Goal: Check status: Check status

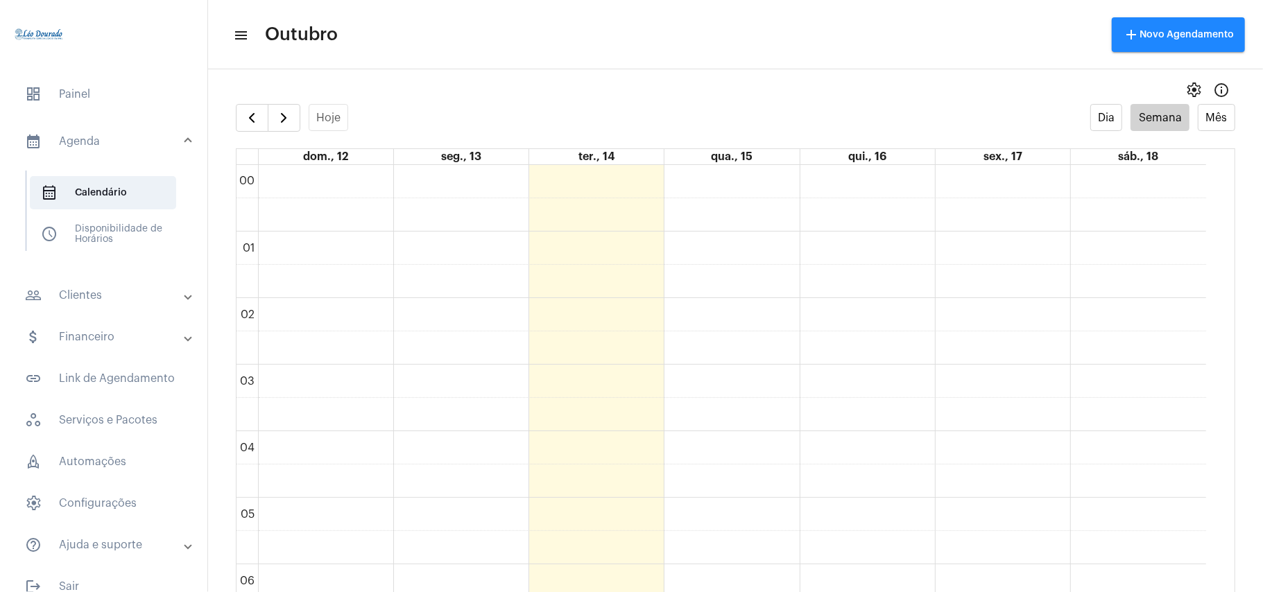
scroll to position [866, 0]
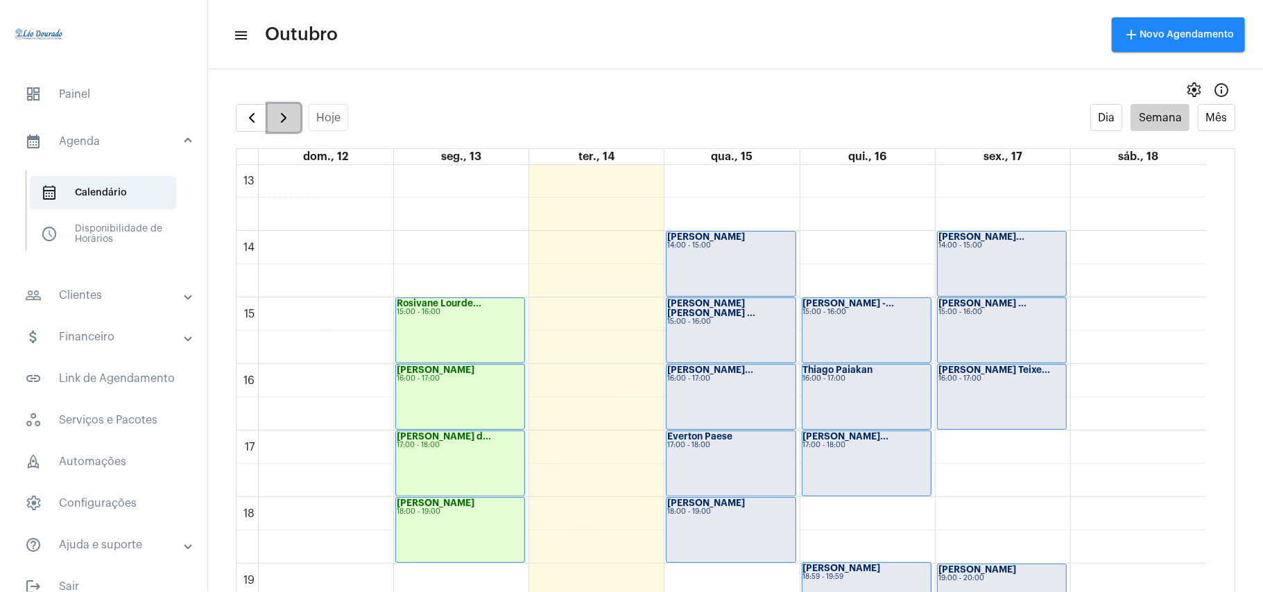
click at [296, 115] on button "button" at bounding box center [284, 118] width 33 height 28
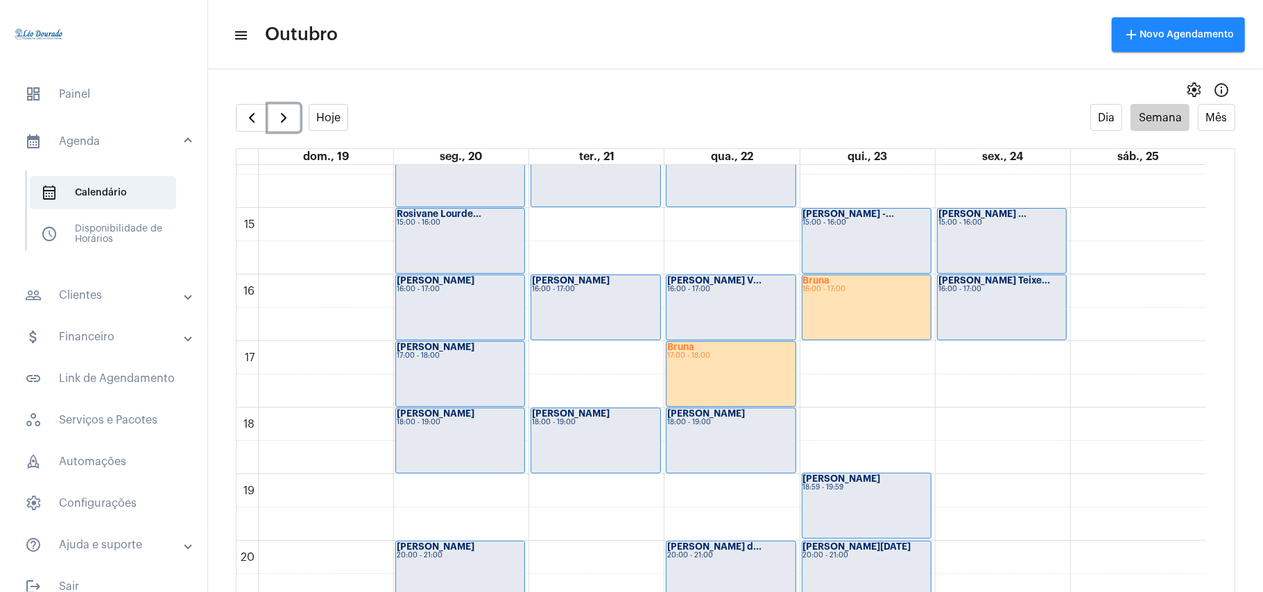
scroll to position [1141, 0]
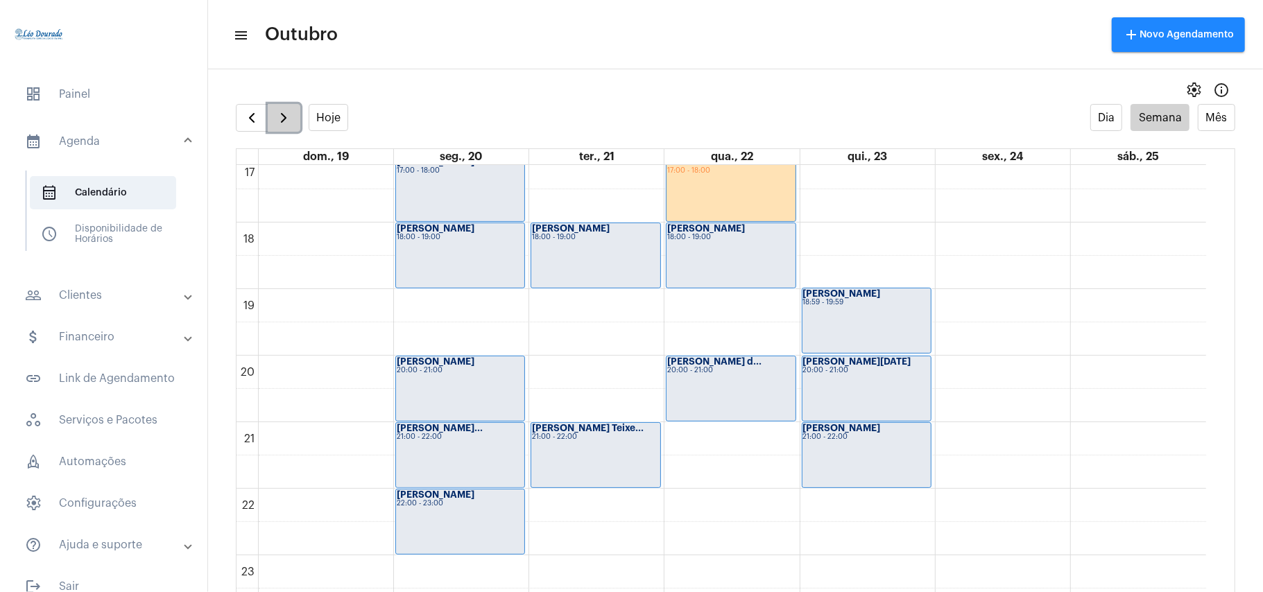
click at [286, 128] on button "button" at bounding box center [284, 118] width 33 height 28
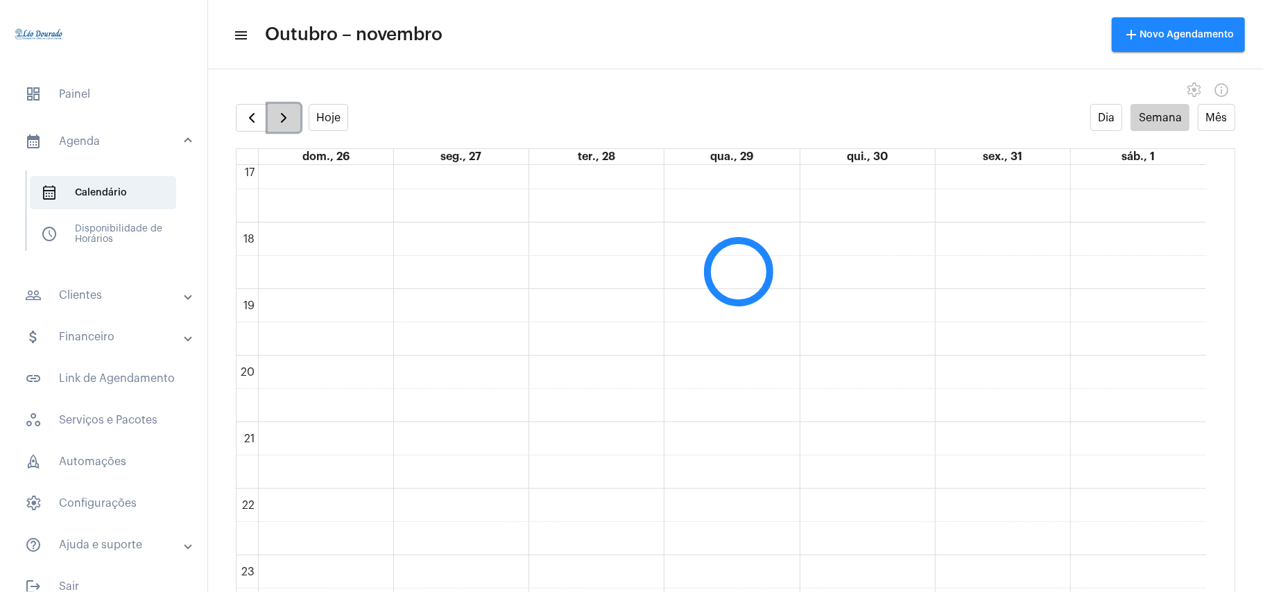
scroll to position [400, 0]
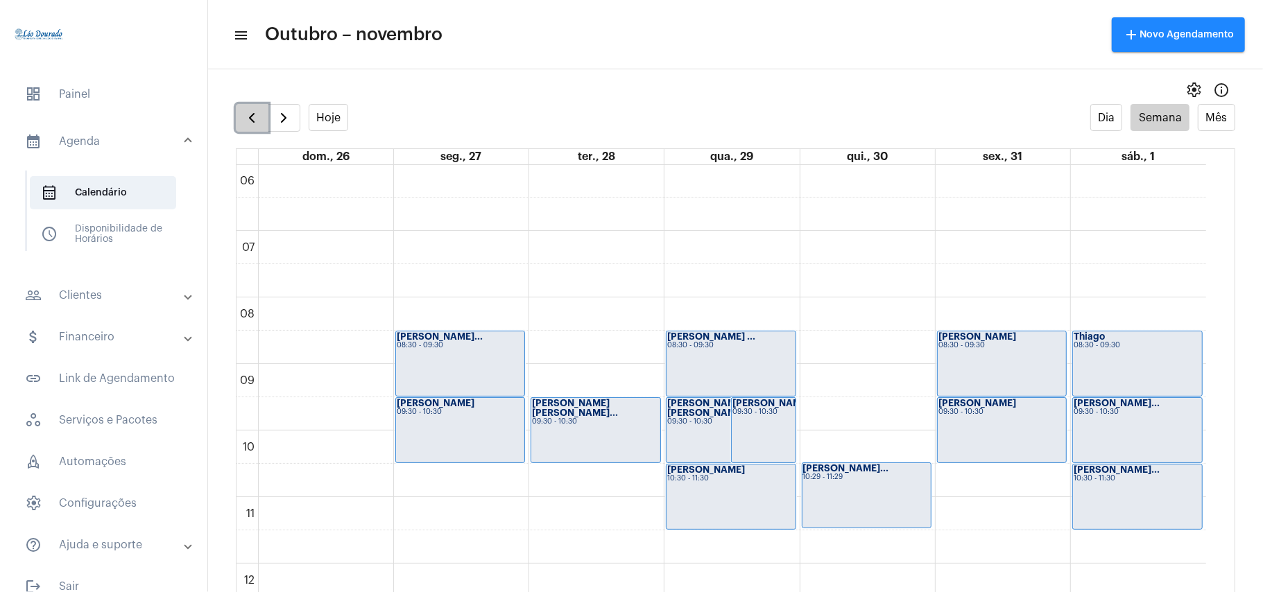
click at [239, 120] on button "button" at bounding box center [252, 118] width 33 height 28
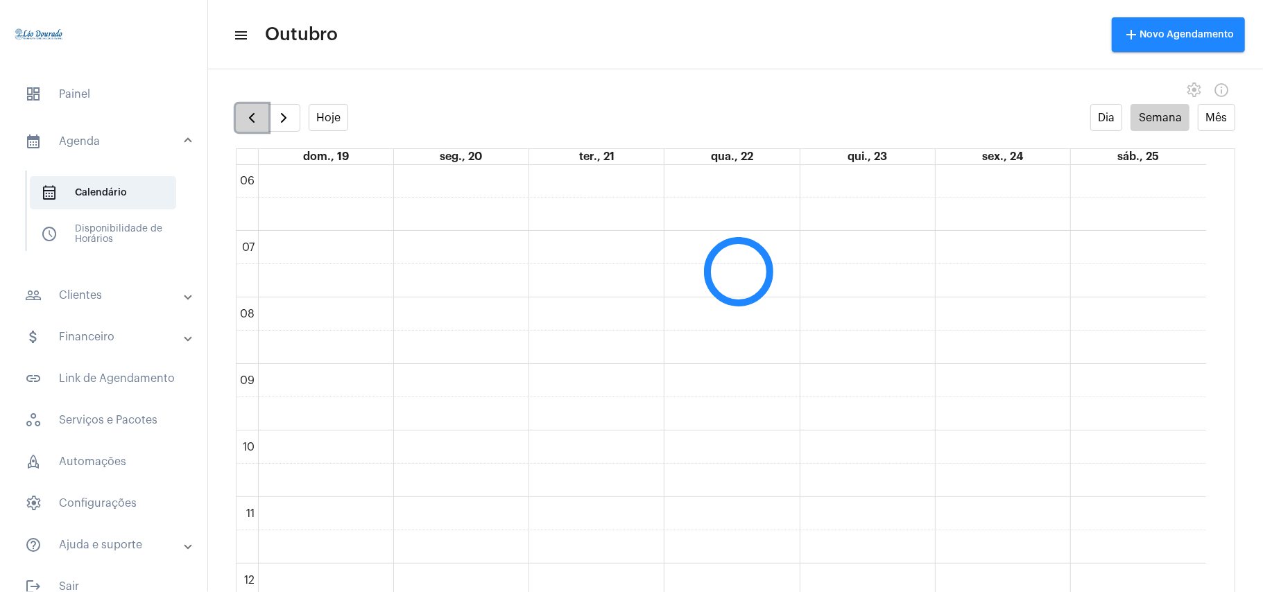
scroll to position [401, 0]
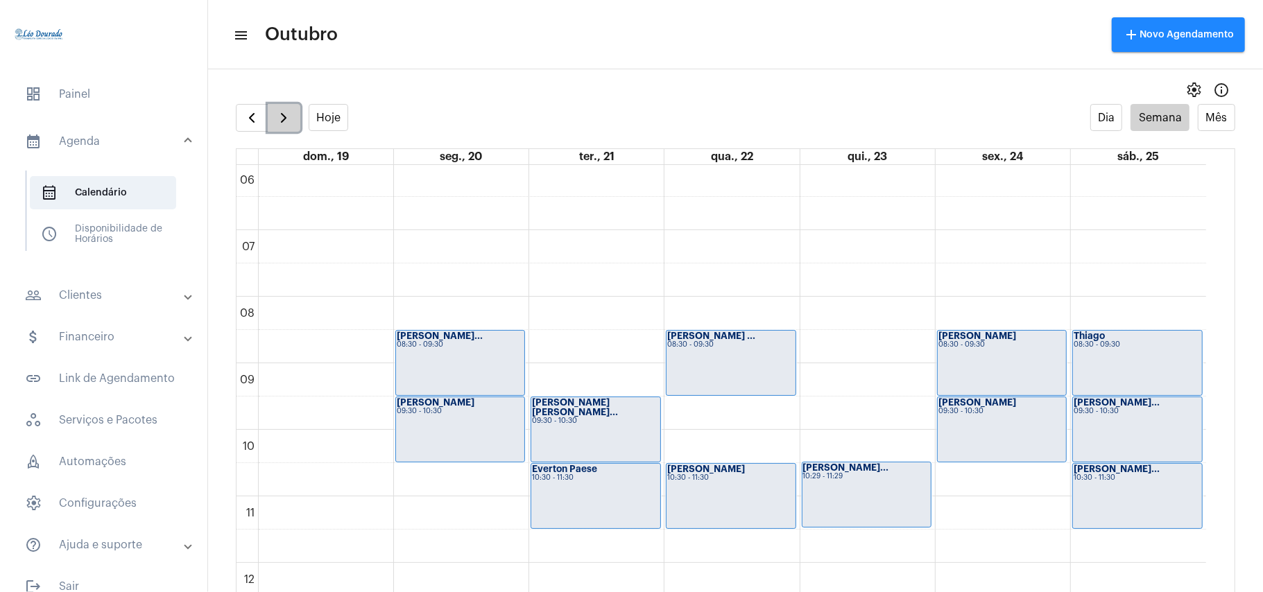
click at [275, 118] on span "button" at bounding box center [283, 118] width 17 height 17
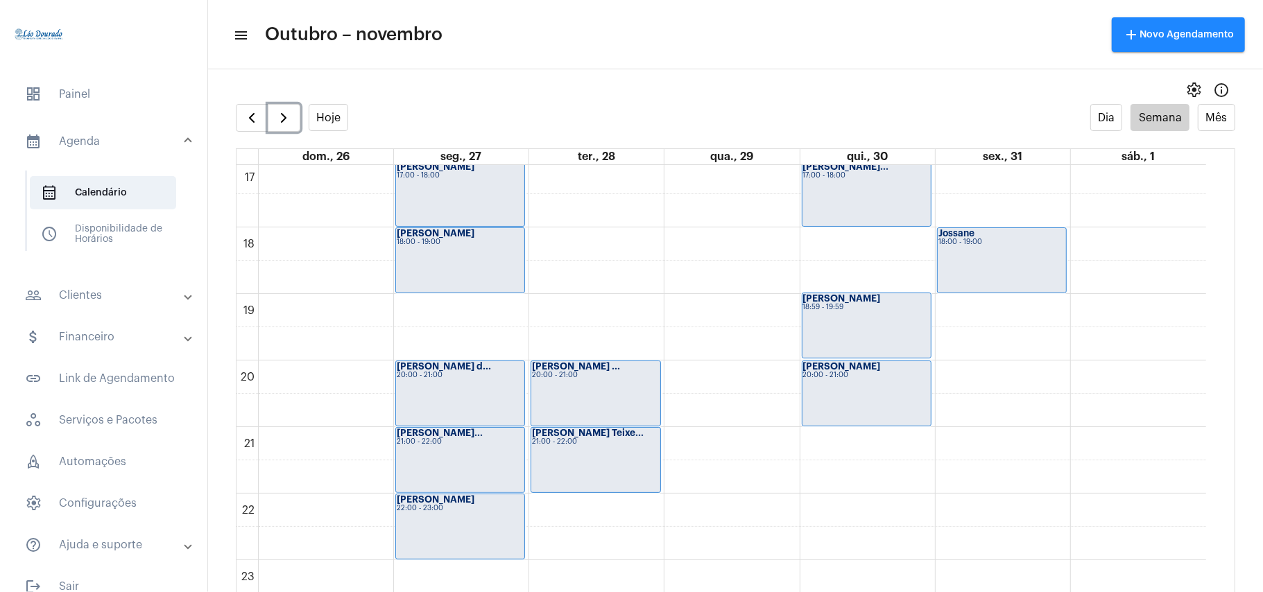
scroll to position [1140, 0]
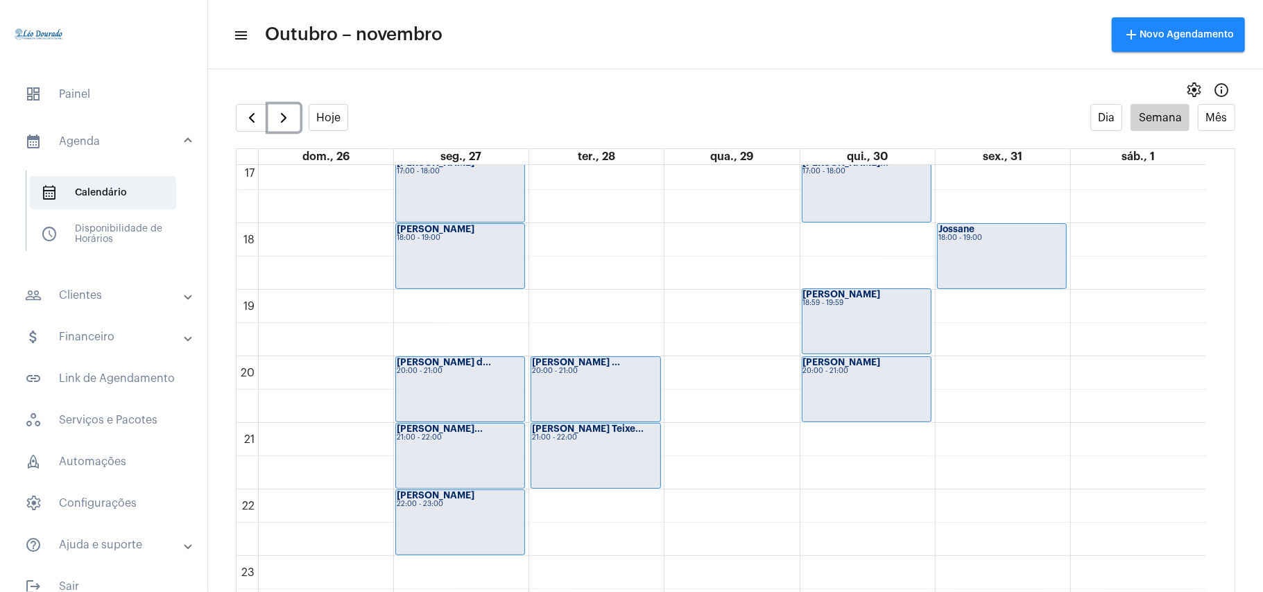
click at [597, 367] on strong "[PERSON_NAME] ..." at bounding box center [576, 362] width 88 height 9
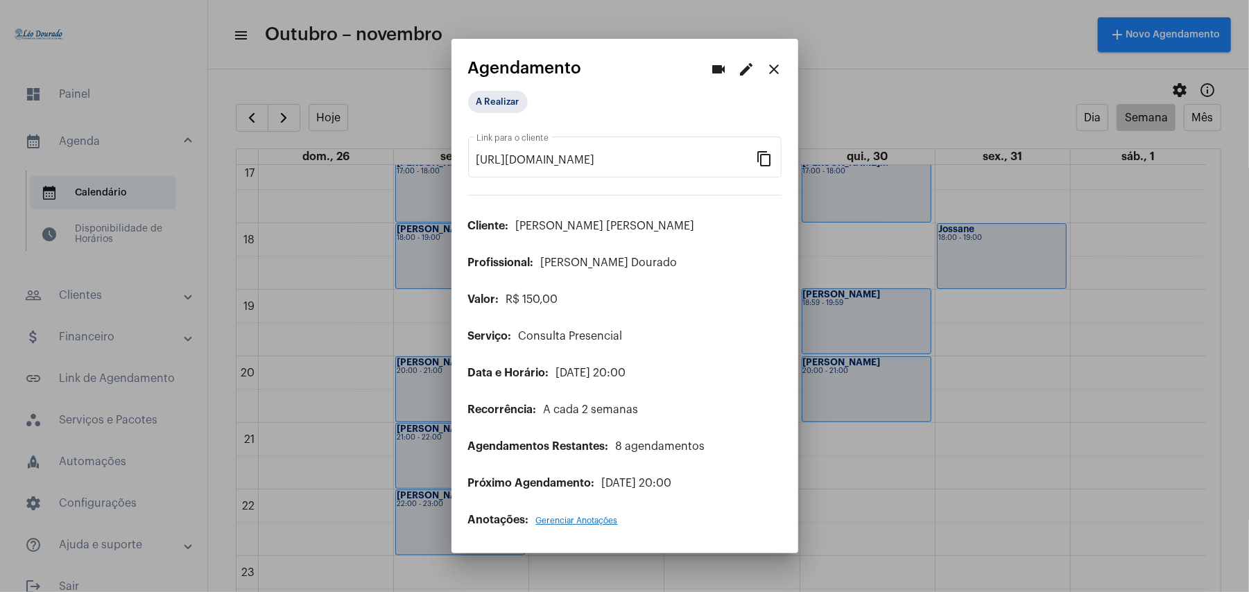
click at [777, 78] on mat-icon "close" at bounding box center [775, 69] width 17 height 17
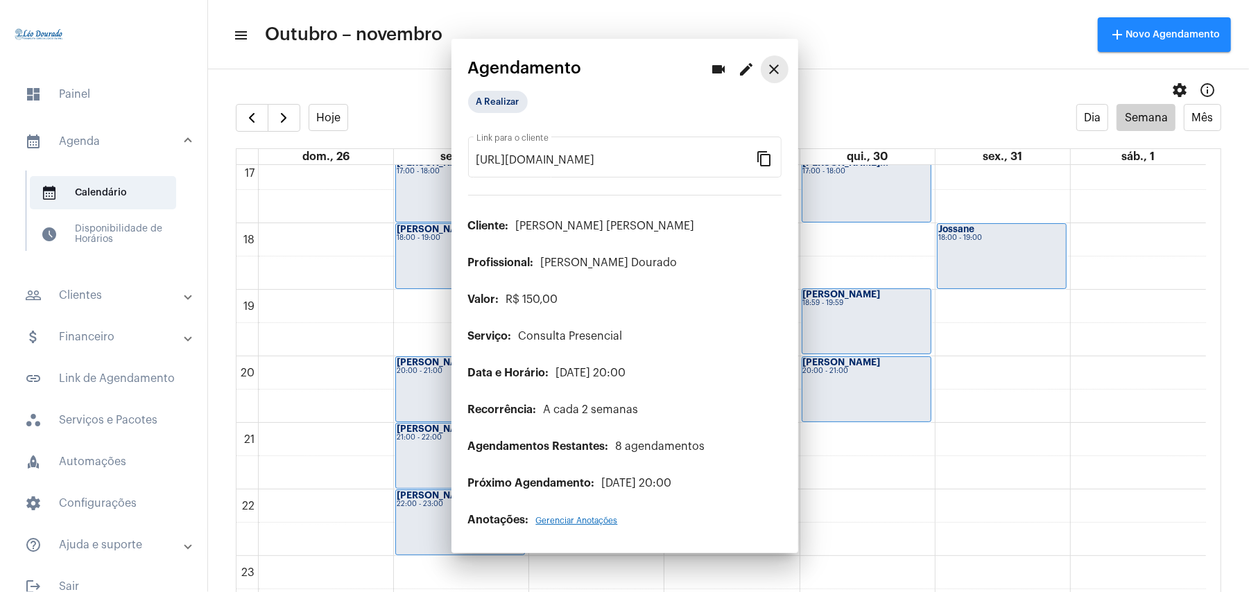
click at [881, 8] on mat-toolbar "menu Outubro – novembro add Novo Agendamento" at bounding box center [728, 34] width 1041 height 69
